Goal: Find specific page/section: Find specific page/section

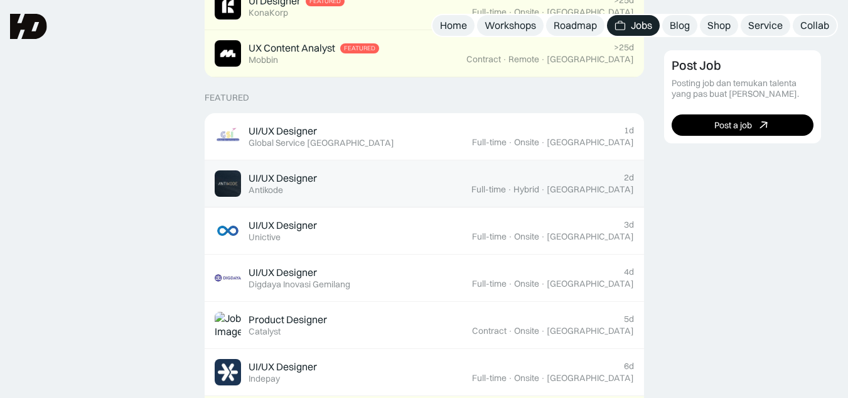
scroll to position [425, 0]
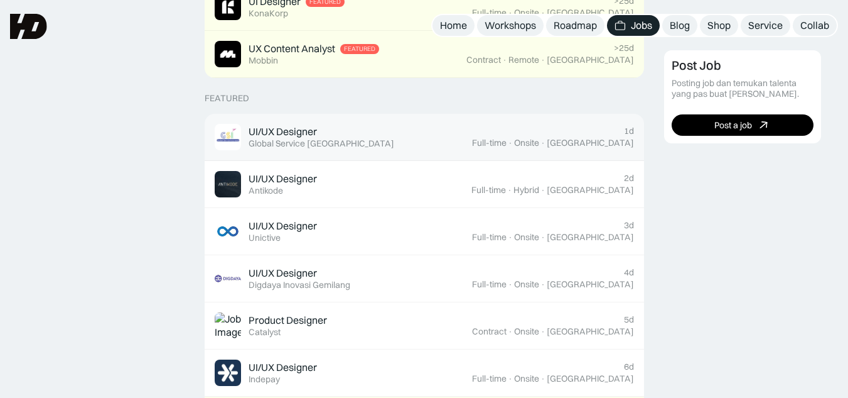
click at [433, 138] on div "UI/UX Designer Featured Global Service Indonesia" at bounding box center [343, 137] width 257 height 26
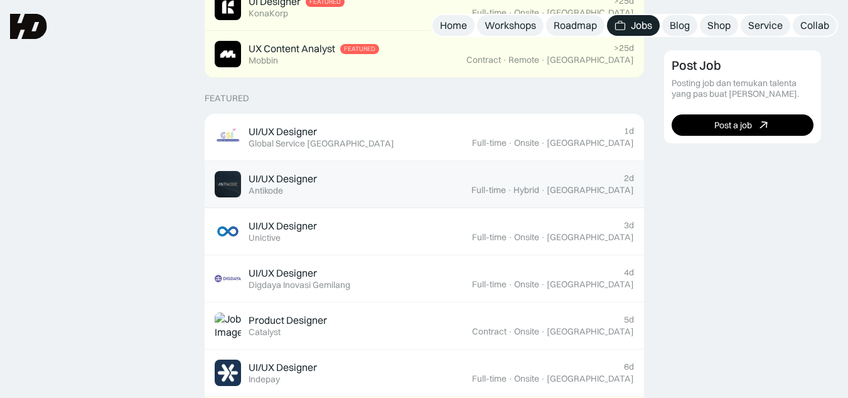
click at [275, 180] on div "UI/UX Designer" at bounding box center [283, 178] width 68 height 13
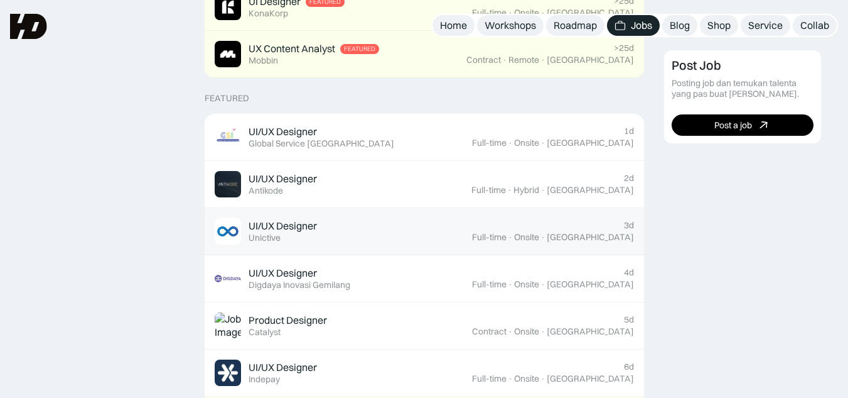
click at [274, 227] on div "UI/UX Designer" at bounding box center [283, 225] width 68 height 13
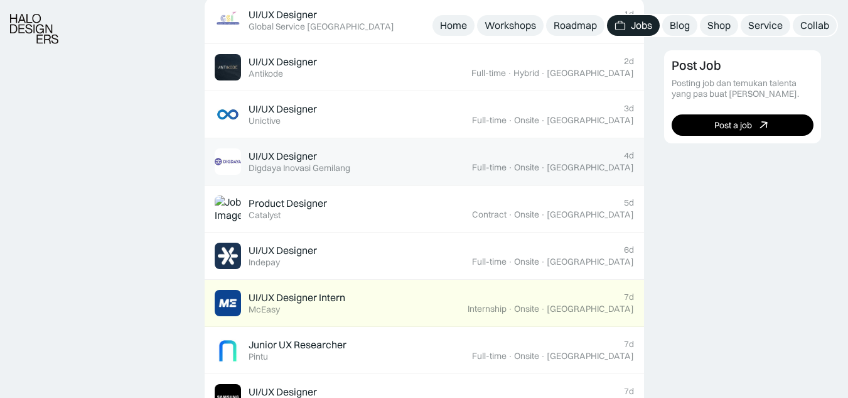
scroll to position [543, 0]
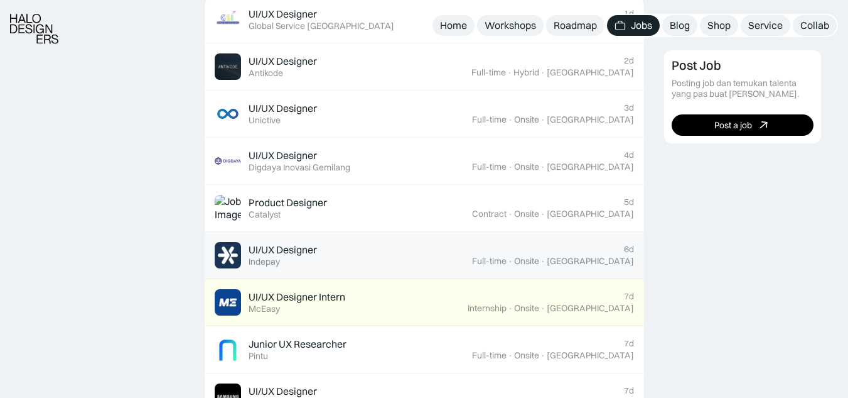
click at [290, 254] on div "UI/UX Designer" at bounding box center [283, 249] width 68 height 13
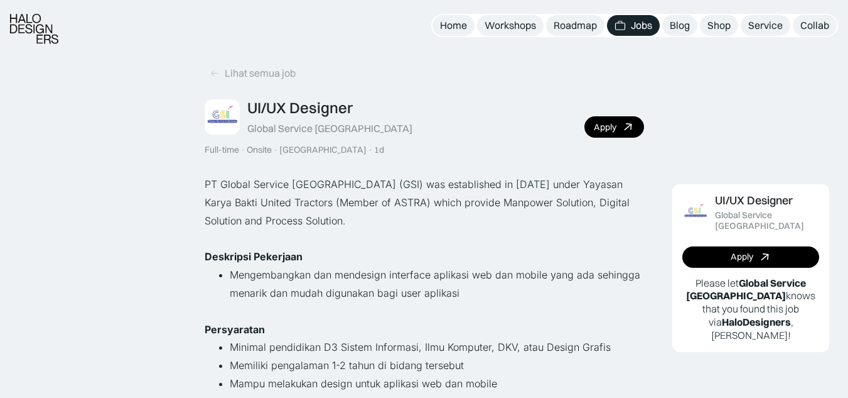
scroll to position [32, 0]
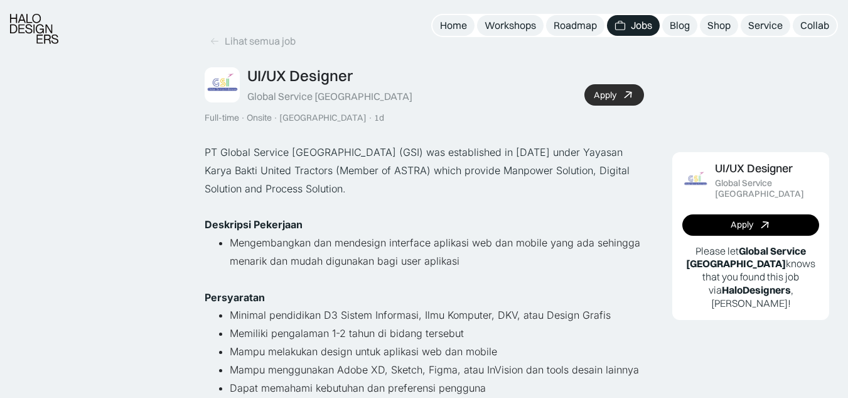
click at [601, 103] on link "Apply" at bounding box center [615, 94] width 60 height 21
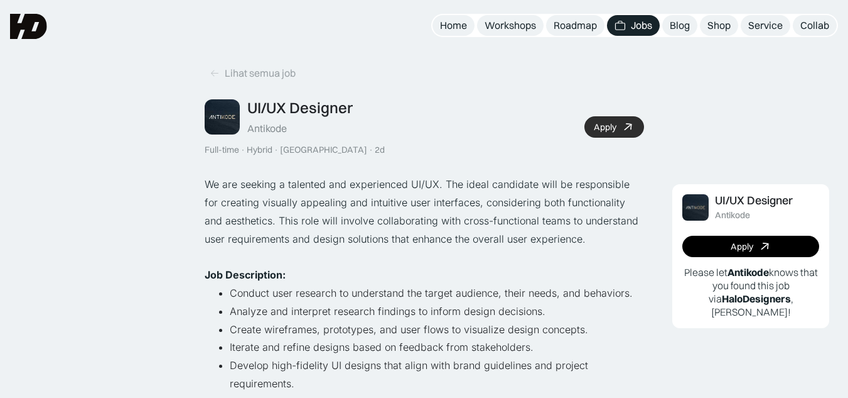
click at [610, 133] on link "Apply" at bounding box center [615, 126] width 60 height 21
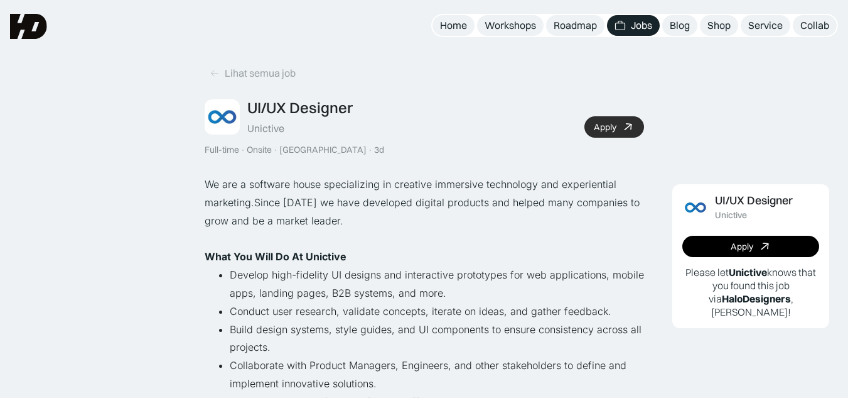
click at [597, 130] on div "Apply" at bounding box center [605, 127] width 23 height 11
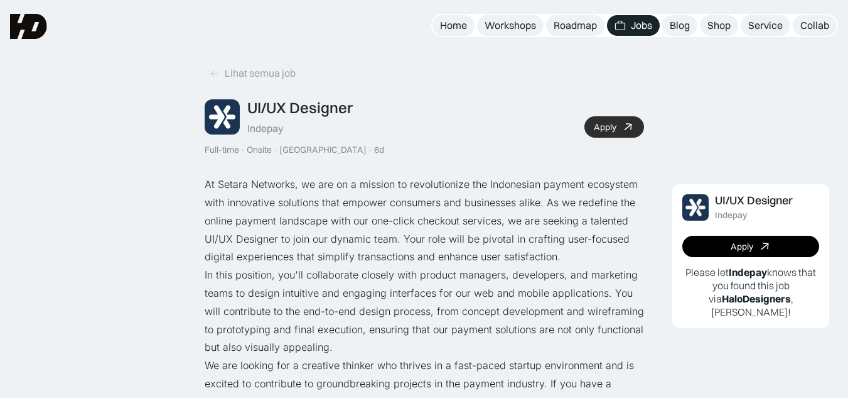
click at [598, 123] on div "Apply" at bounding box center [605, 127] width 23 height 11
